Goal: Task Accomplishment & Management: Manage account settings

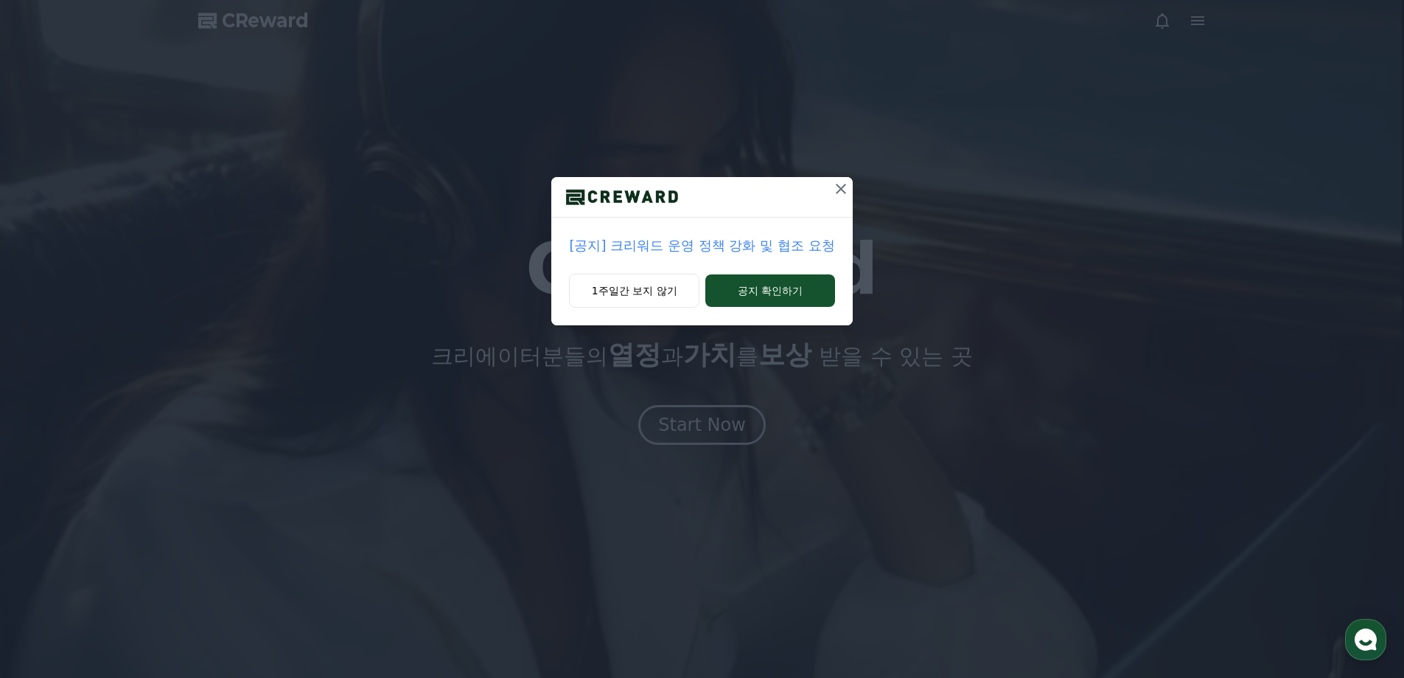
click at [843, 189] on icon at bounding box center [841, 189] width 18 height 18
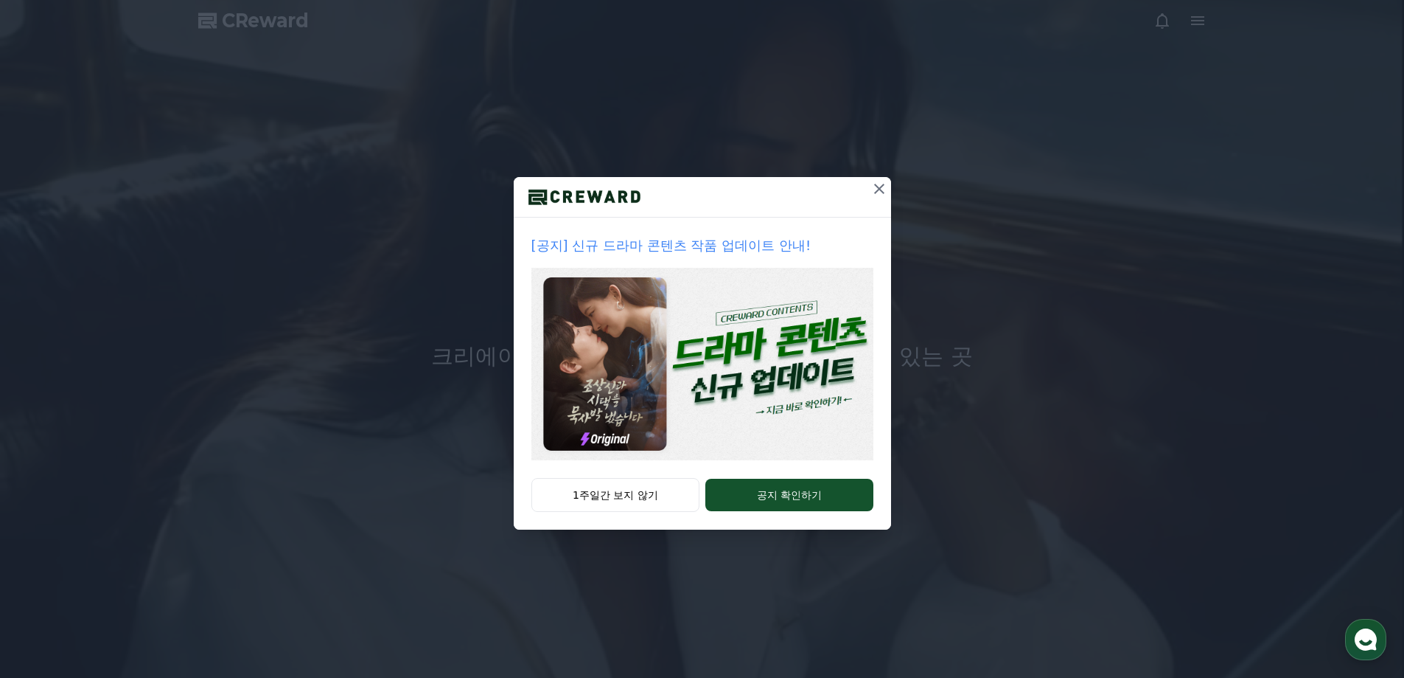
click at [894, 192] on div "[공지] 신규 드라마 콘텐츠 작품 업데이트 안내! 1주일간 보지 않기 공지 확인하기" at bounding box center [702, 276] width 1404 height 553
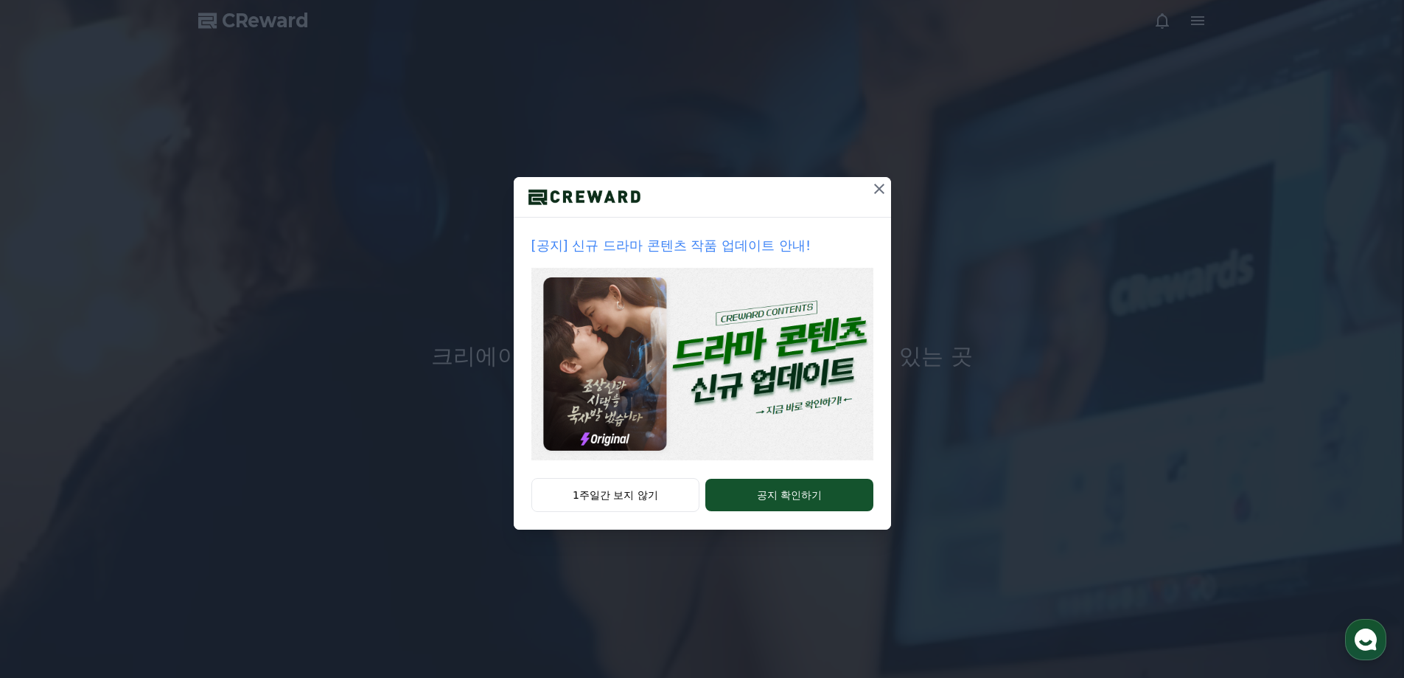
click at [882, 191] on icon at bounding box center [879, 189] width 10 height 10
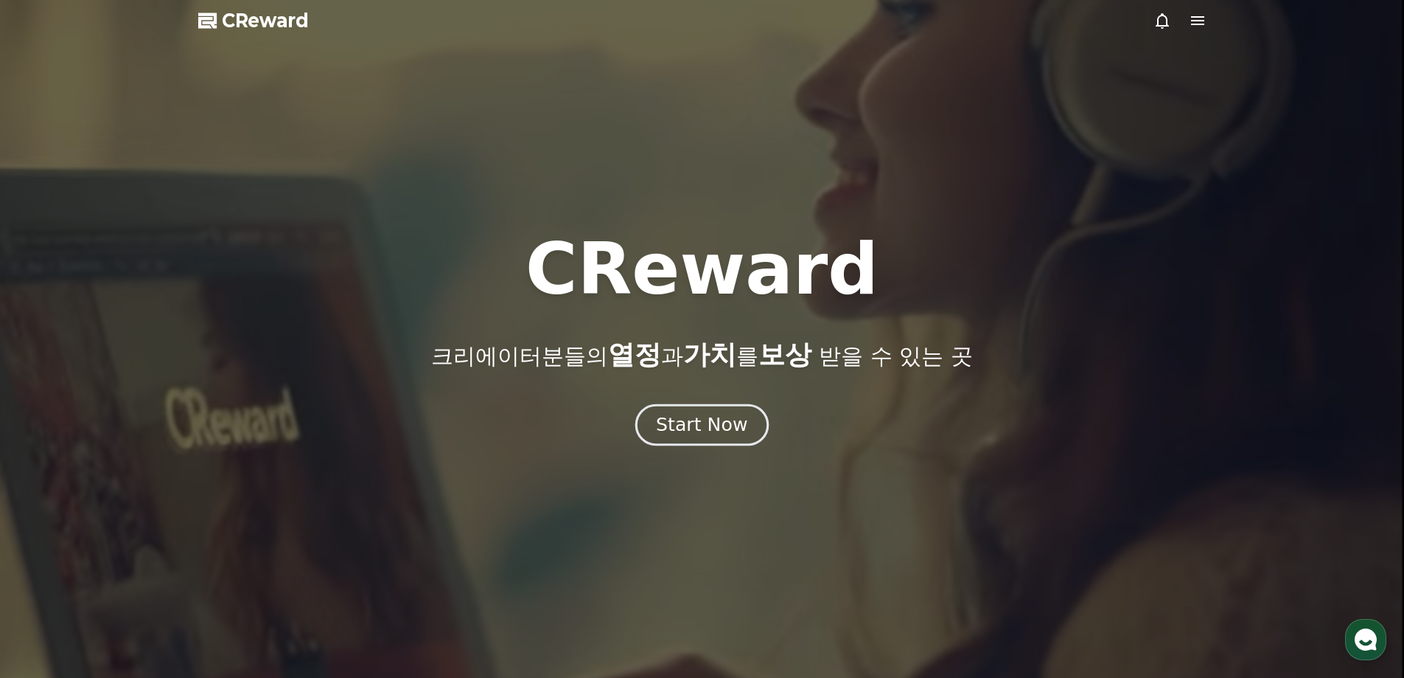
click at [709, 420] on div "Start Now" at bounding box center [701, 424] width 91 height 25
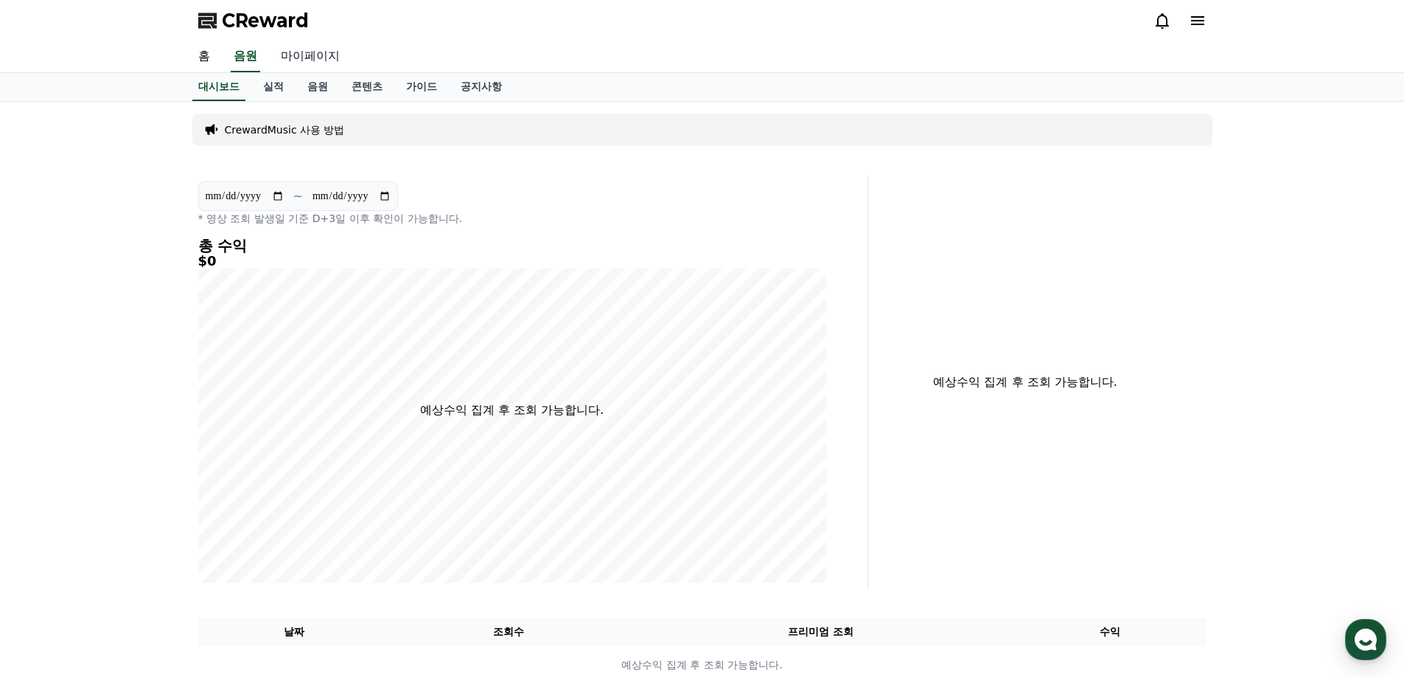
click at [302, 58] on link "마이페이지" at bounding box center [310, 56] width 83 height 31
select select "**********"
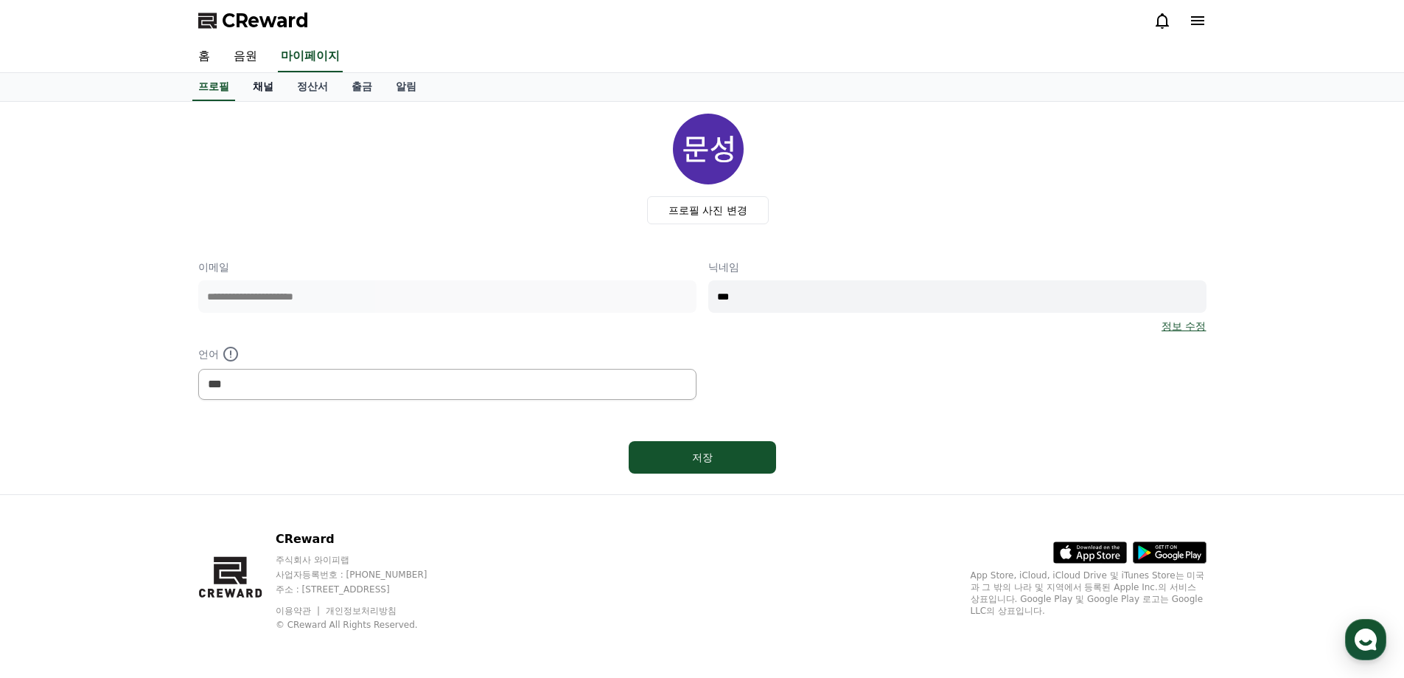
click at [271, 86] on link "채널" at bounding box center [263, 87] width 44 height 28
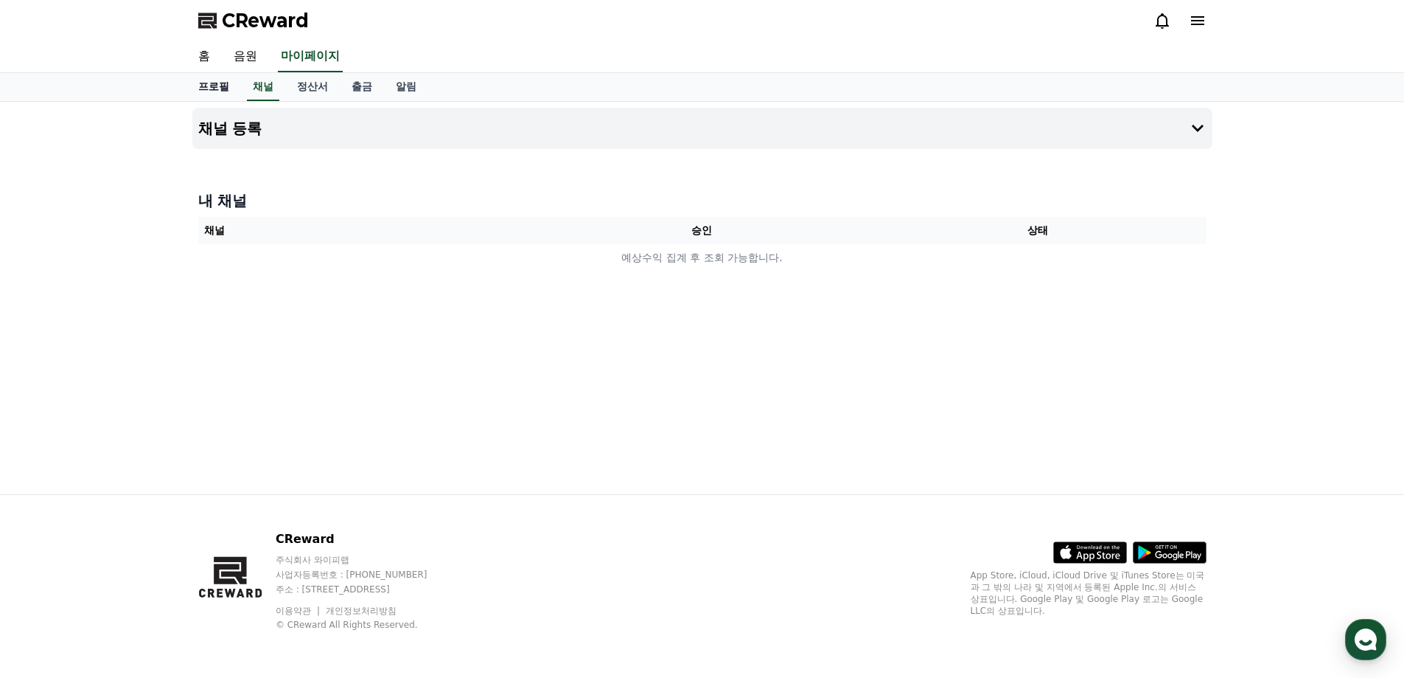
click at [221, 86] on link "프로필" at bounding box center [214, 87] width 55 height 28
select select "**********"
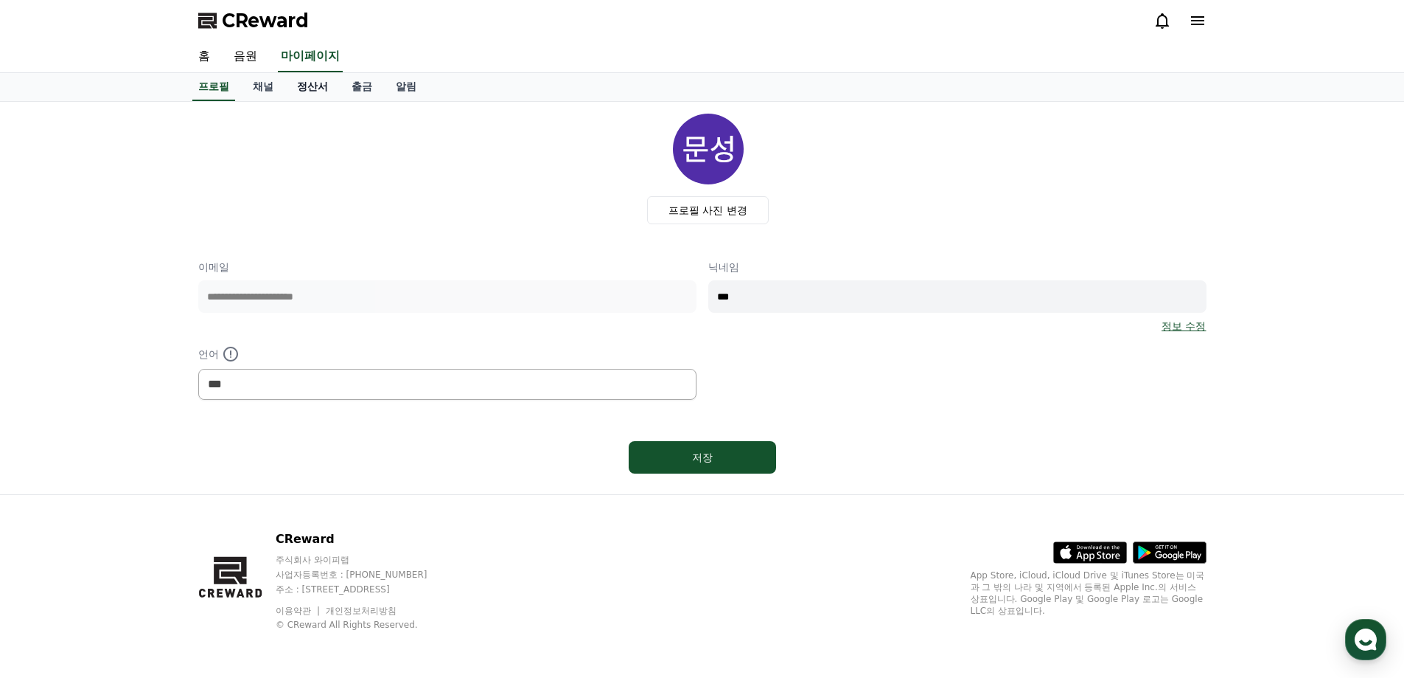
click at [310, 91] on link "정산서" at bounding box center [312, 87] width 55 height 28
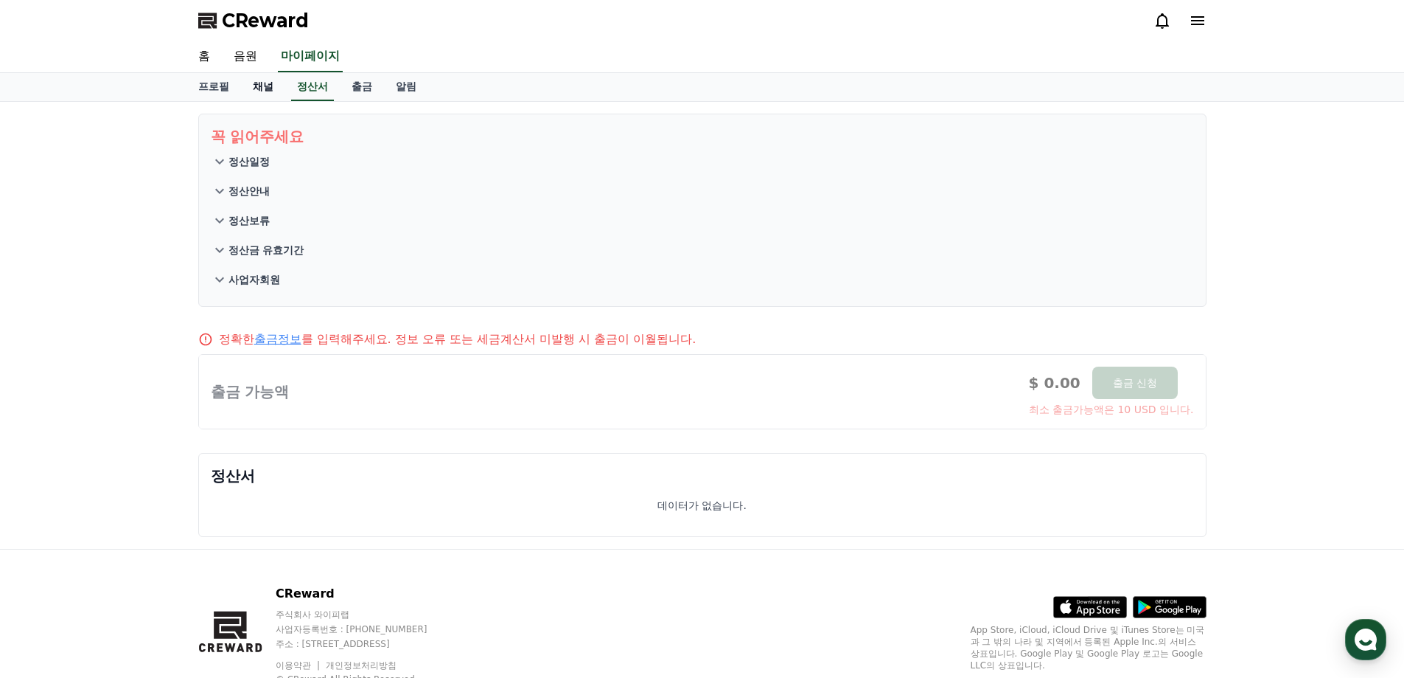
click at [265, 86] on link "채널" at bounding box center [263, 87] width 44 height 28
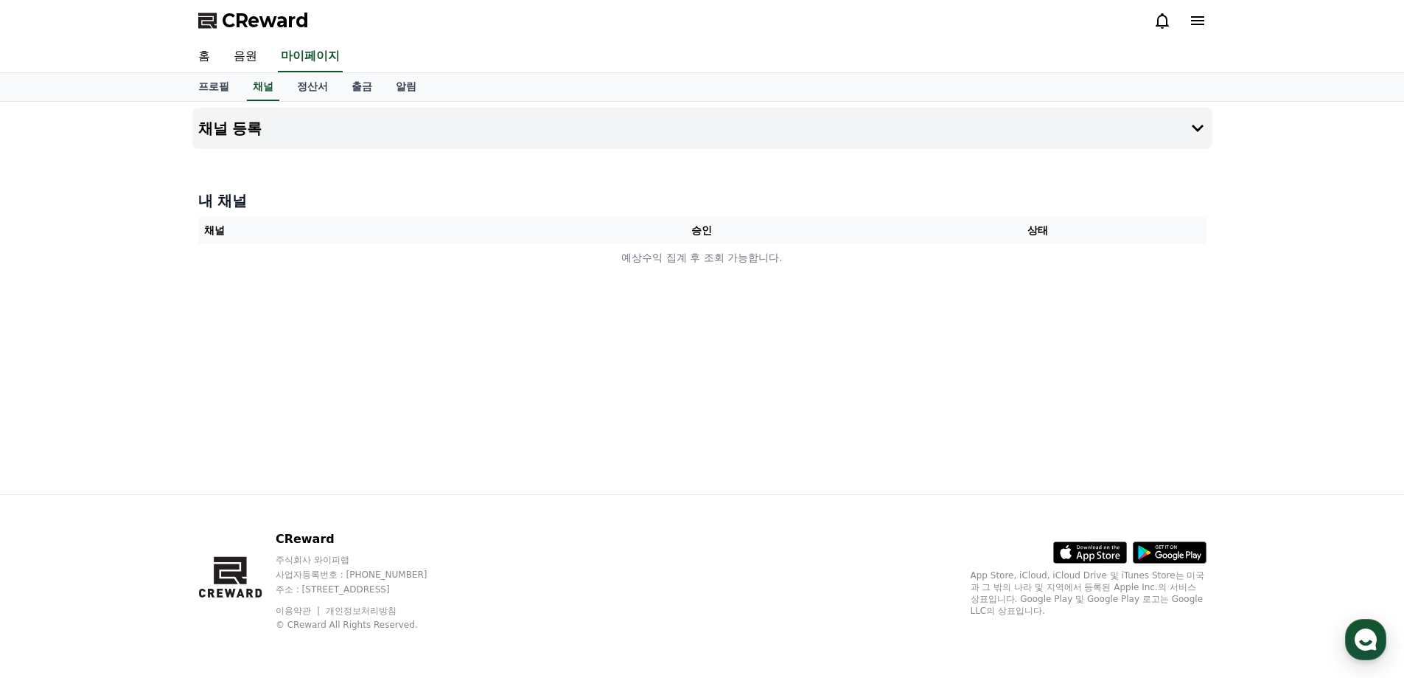
click at [1186, 18] on div at bounding box center [1180, 21] width 53 height 18
click at [1194, 18] on icon at bounding box center [1198, 21] width 18 height 18
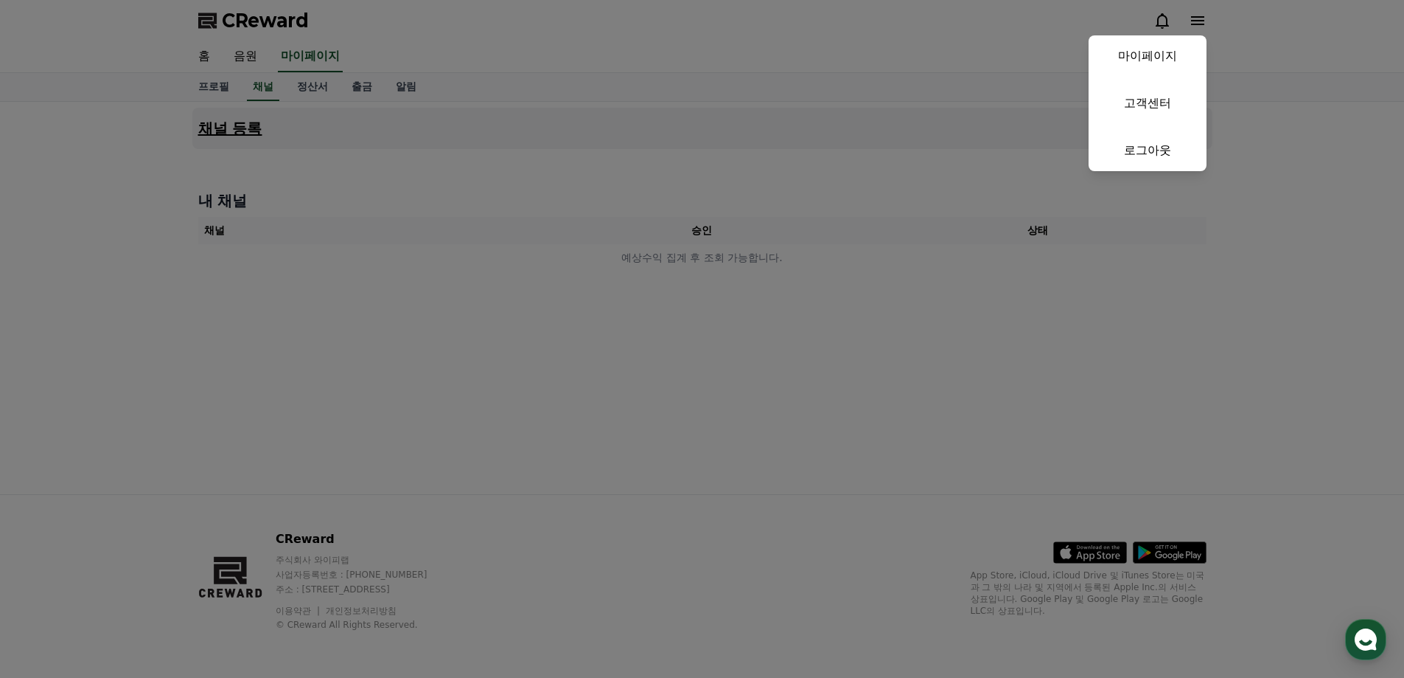
click at [1172, 142] on link "로그아웃" at bounding box center [1148, 150] width 118 height 41
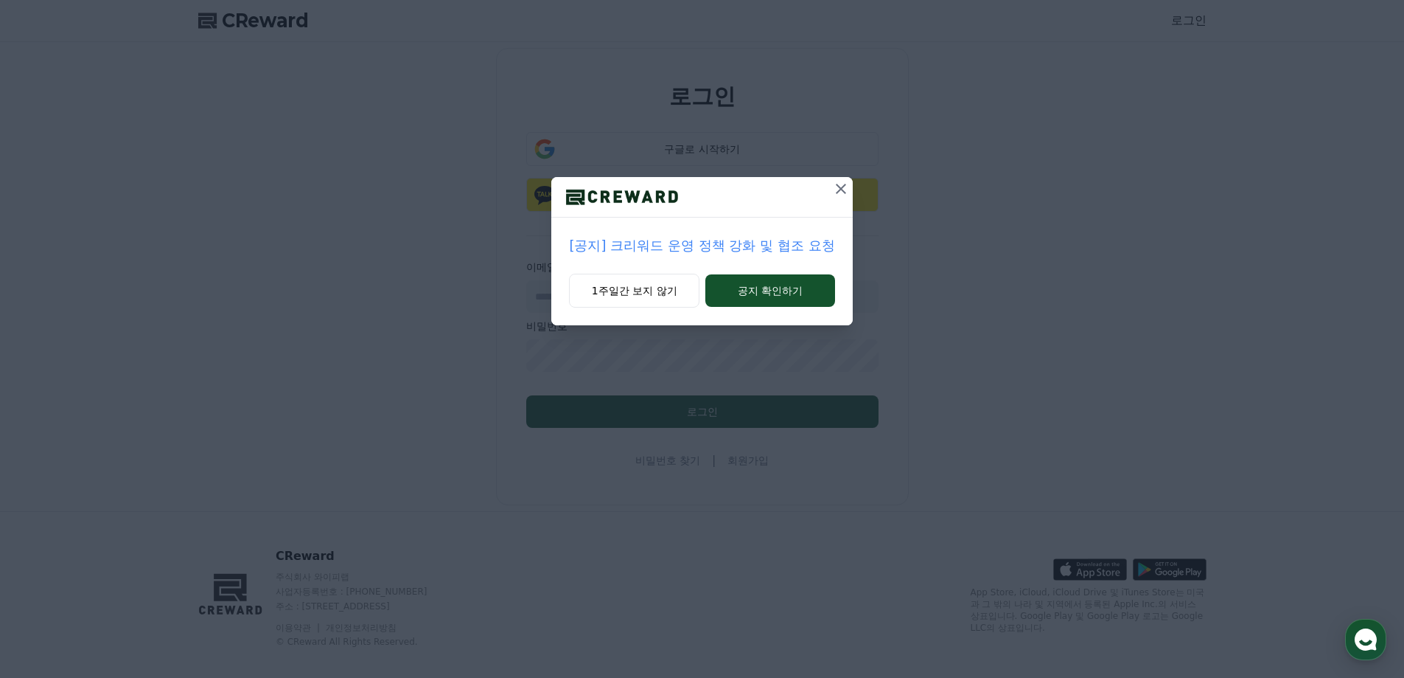
click at [838, 190] on icon at bounding box center [841, 189] width 18 height 18
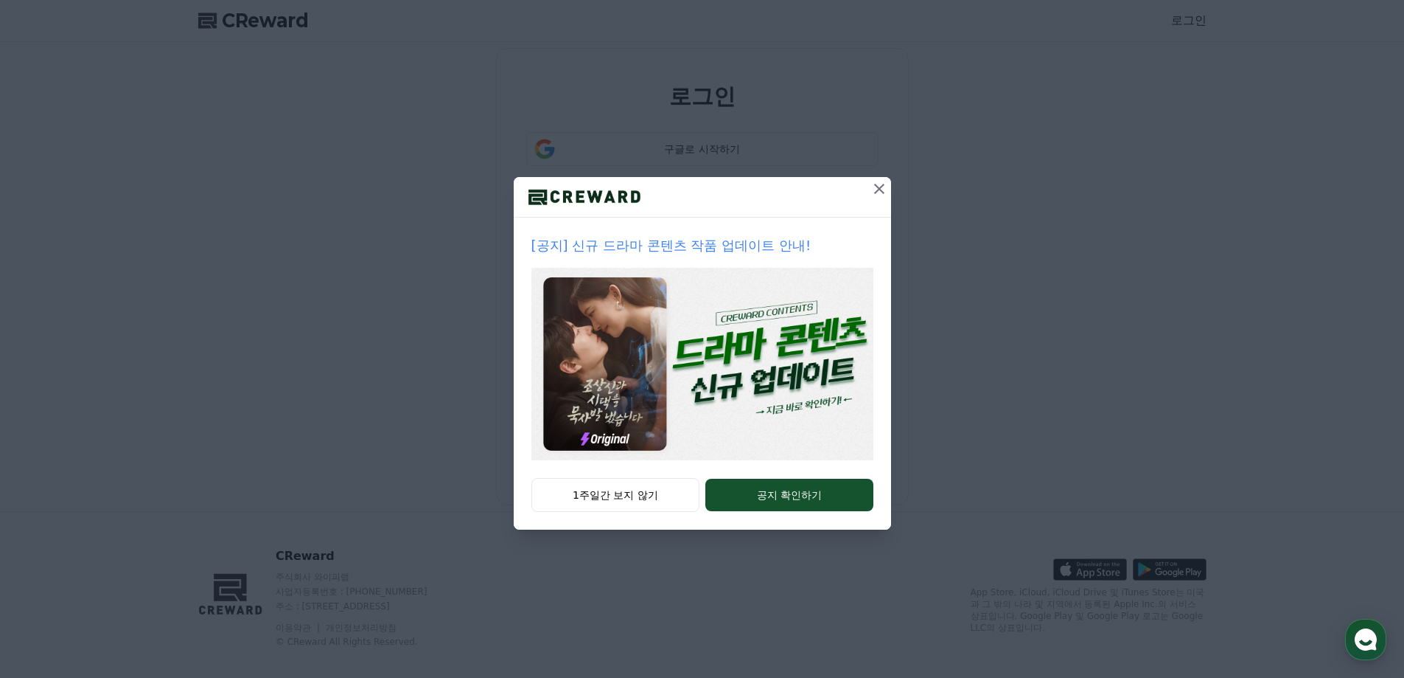
click at [875, 191] on icon at bounding box center [880, 189] width 18 height 18
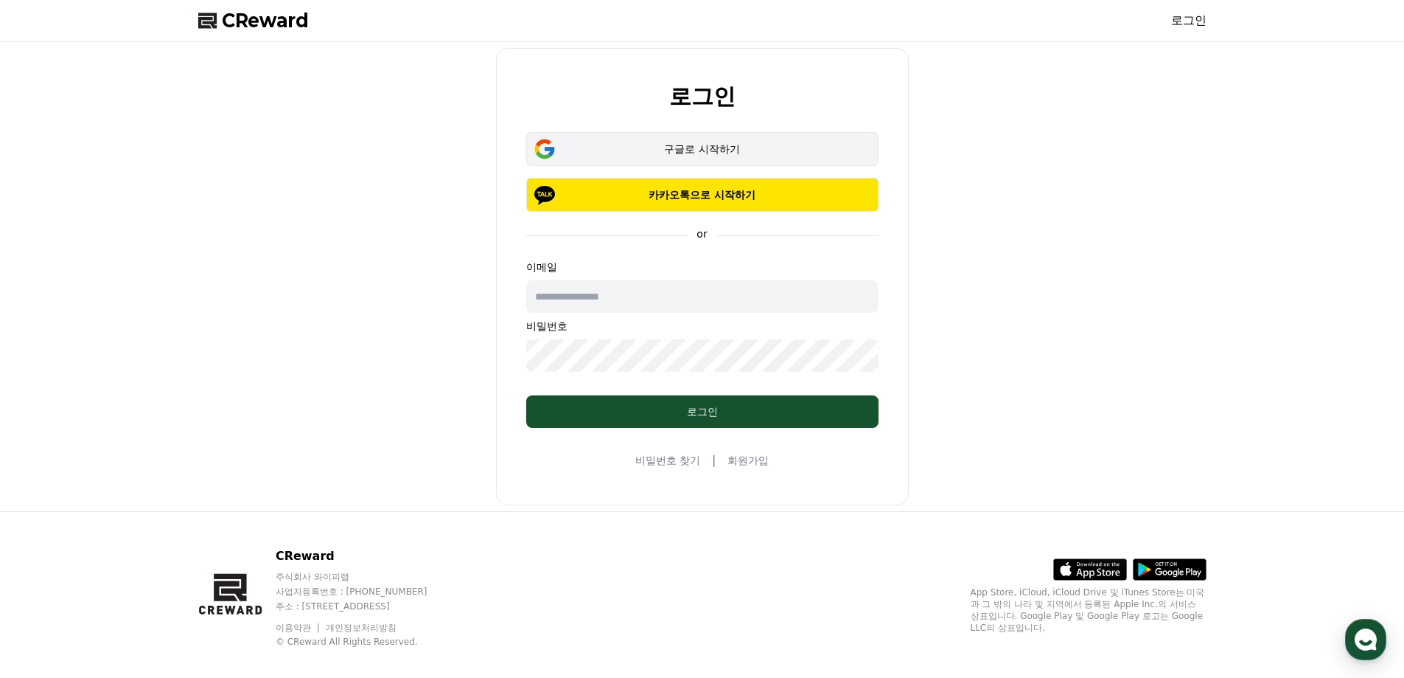
click at [672, 147] on div "구글로 시작하기" at bounding box center [703, 149] width 310 height 15
